Goal: Find specific page/section: Find specific page/section

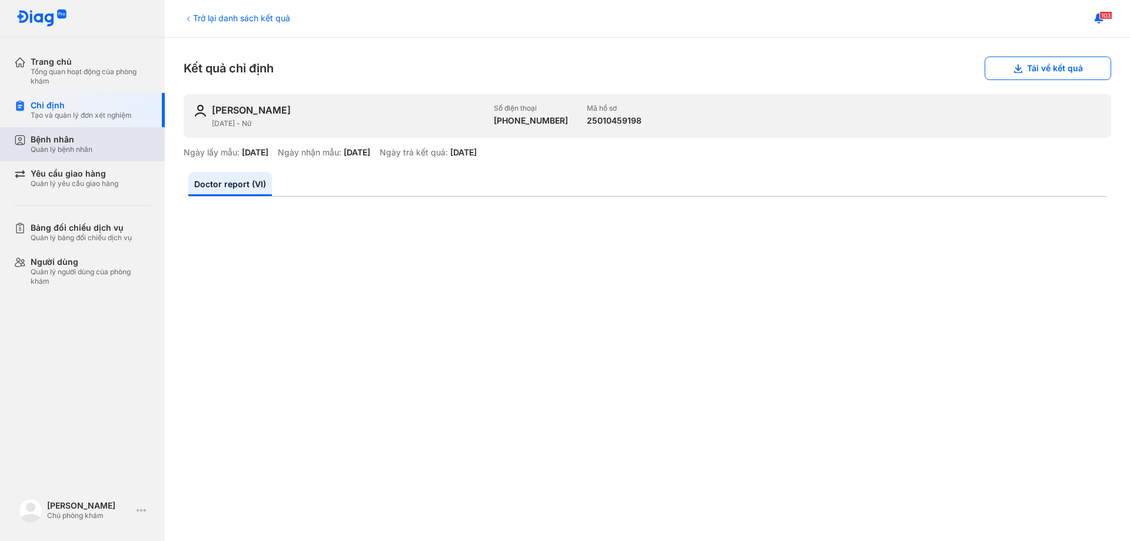
click at [63, 142] on div "Bệnh nhân" at bounding box center [62, 139] width 62 height 11
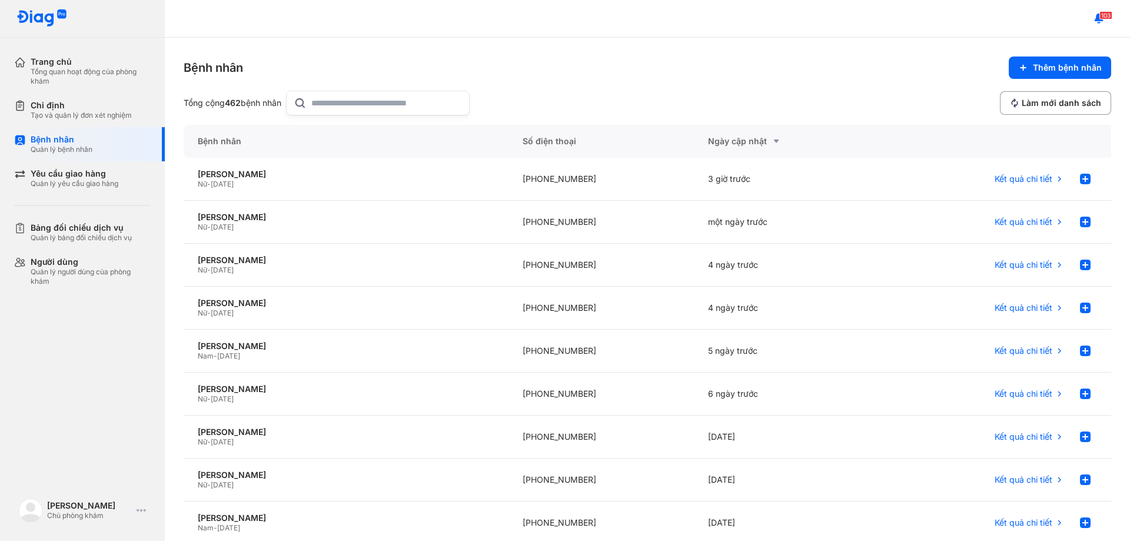
click at [359, 99] on input "text" at bounding box center [386, 103] width 151 height 24
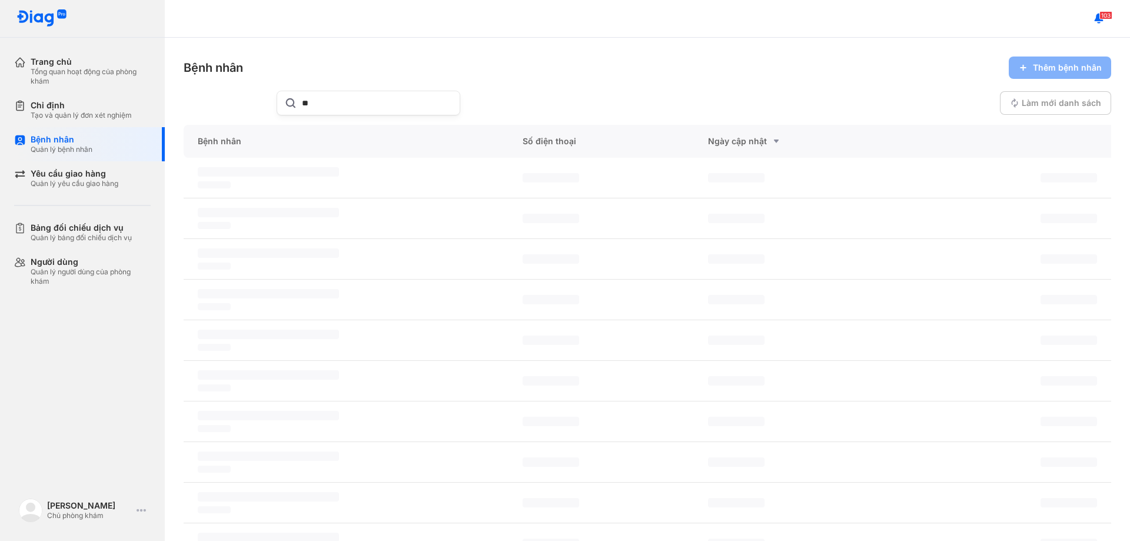
type input "*"
